Goal: Task Accomplishment & Management: Manage account settings

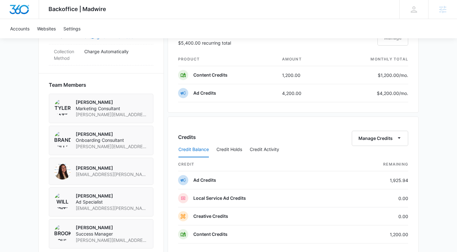
scroll to position [242, 0]
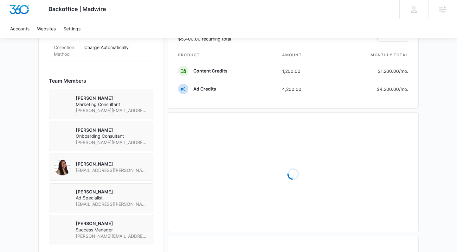
scroll to position [438, 0]
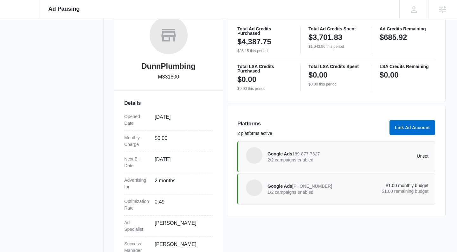
scroll to position [129, 0]
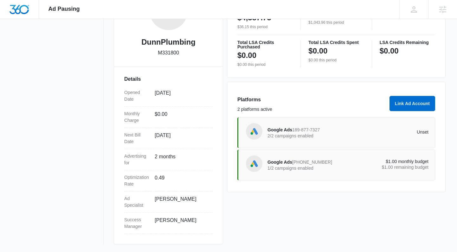
click at [348, 130] on p "Unset" at bounding box center [388, 132] width 80 height 4
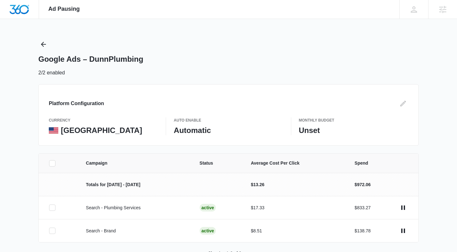
drag, startPoint x: 55, startPoint y: 164, endPoint x: 60, endPoint y: 167, distance: 5.9
click at [55, 164] on icon at bounding box center [52, 164] width 6 height 6
click at [49, 163] on input "checkbox" at bounding box center [49, 163] width 0 height 0
click at [408, 244] on button "Pause Campaigns" at bounding box center [423, 242] width 52 height 15
click at [45, 43] on icon "Back" at bounding box center [44, 45] width 8 height 8
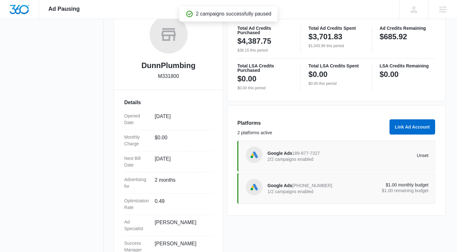
scroll to position [129, 0]
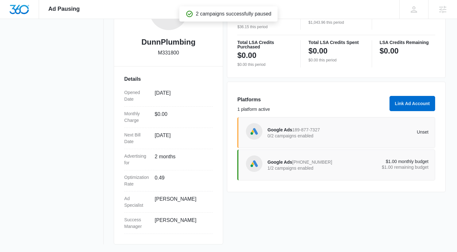
click at [318, 168] on p "1/2 campaigns enabled" at bounding box center [307, 168] width 80 height 4
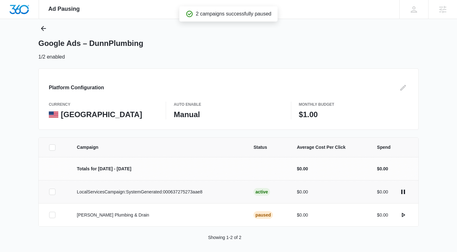
scroll to position [20, 0]
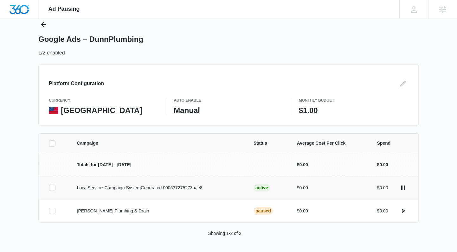
drag, startPoint x: 54, startPoint y: 187, endPoint x: 121, endPoint y: 199, distance: 67.9
click at [54, 187] on icon at bounding box center [52, 188] width 6 height 6
click at [49, 188] on input "checkbox" at bounding box center [49, 188] width 0 height 0
click at [425, 248] on button "Pause Campaign" at bounding box center [424, 242] width 49 height 15
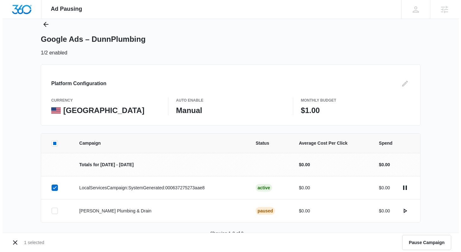
scroll to position [0, 0]
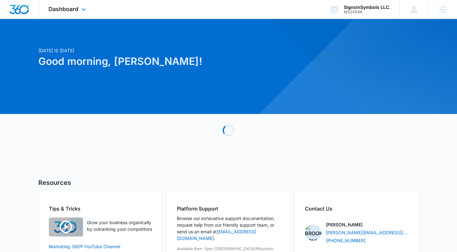
click at [88, 10] on div "Dashboard Apps Reputation Websites Forms CRM Email Social Shop Payments POS Con…" at bounding box center [68, 9] width 58 height 19
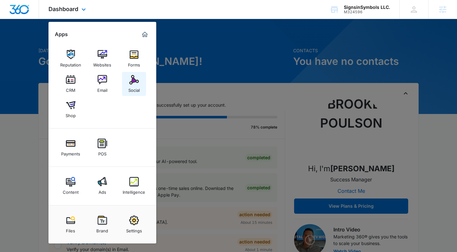
click at [136, 85] on div "Social" at bounding box center [133, 89] width 11 height 8
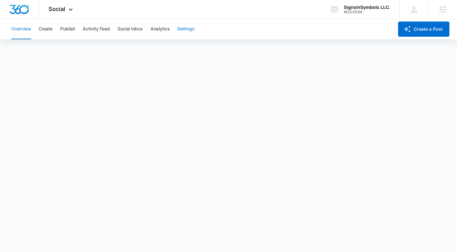
click at [190, 31] on button "Settings" at bounding box center [185, 29] width 17 height 20
